Goal: Use online tool/utility: Utilize a website feature to perform a specific function

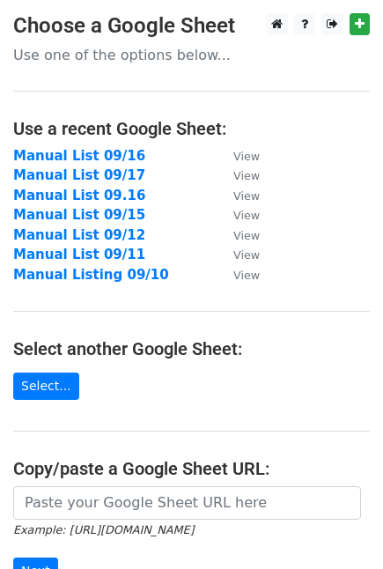
click at [92, 449] on main "Choose a Google Sheet Use one of the options below... Use a recent Google Sheet…" at bounding box center [191, 345] width 383 height 665
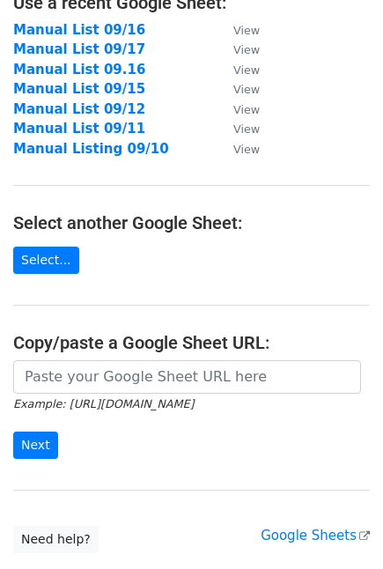
scroll to position [251, 0]
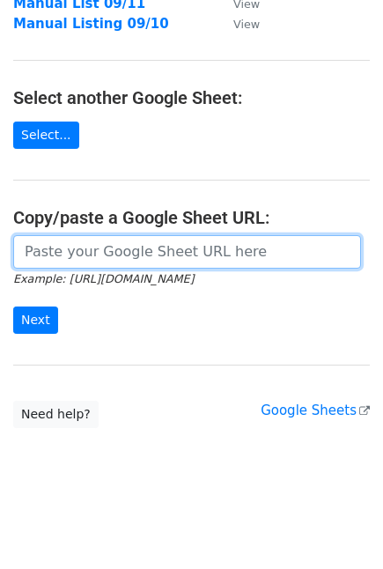
click at [93, 260] on input "url" at bounding box center [187, 251] width 348 height 33
paste input "[URL][DOMAIN_NAME]"
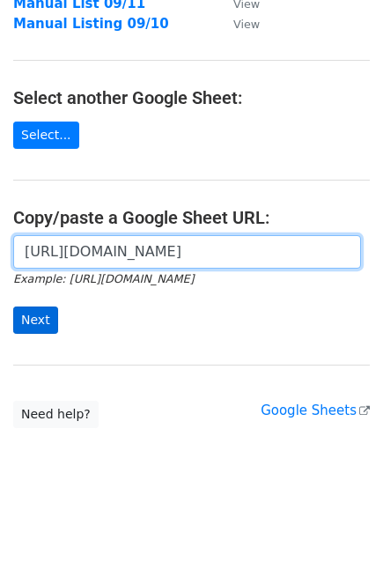
type input "[URL][DOMAIN_NAME]"
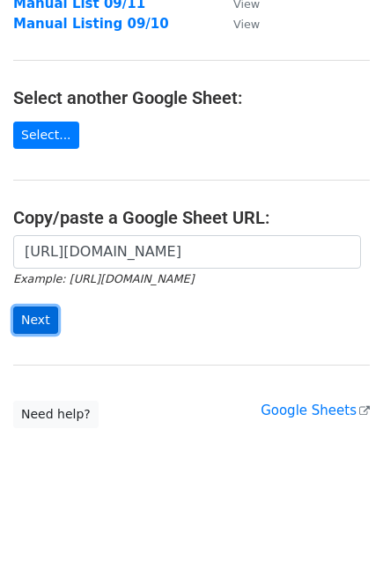
click at [24, 316] on input "Next" at bounding box center [35, 319] width 45 height 27
